Goal: Transaction & Acquisition: Purchase product/service

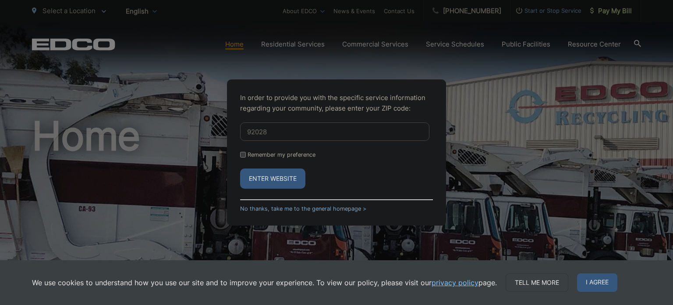
type input "92028"
click at [293, 182] on button "Enter Website" at bounding box center [272, 178] width 65 height 20
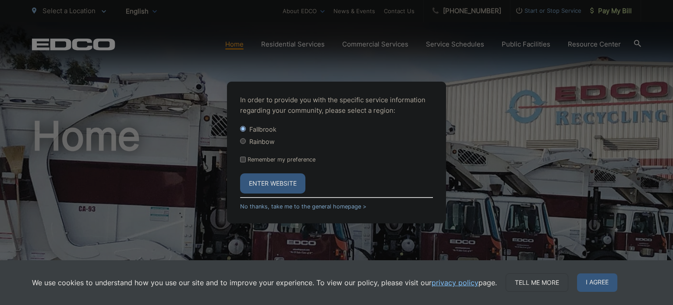
click at [245, 159] on input "Remember my preference" at bounding box center [243, 160] width 6 height 6
checkbox input "true"
click at [262, 178] on button "Enter Website" at bounding box center [272, 183] width 65 height 20
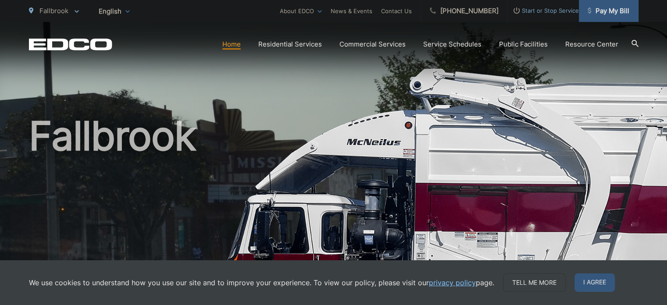
click at [612, 10] on span "Pay My Bill" at bounding box center [609, 11] width 42 height 11
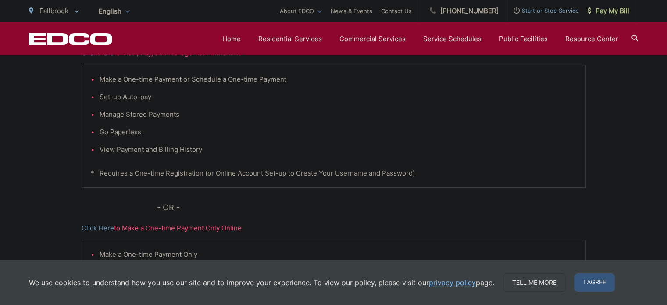
scroll to position [318, 0]
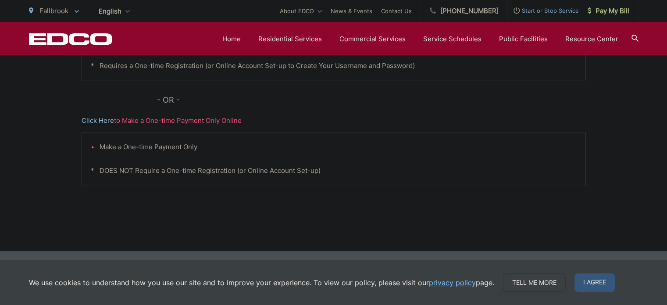
click at [104, 119] on link "Click Here" at bounding box center [98, 120] width 32 height 11
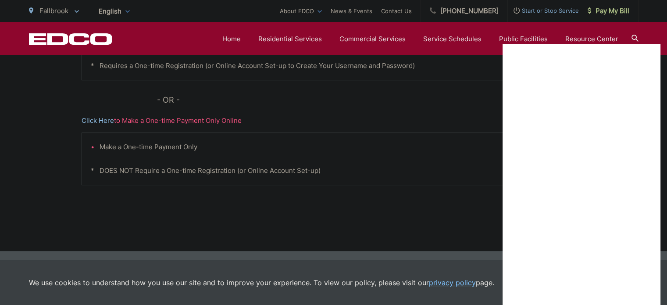
click at [93, 120] on link "Click Here" at bounding box center [98, 120] width 32 height 11
